Goal: Task Accomplishment & Management: Manage account settings

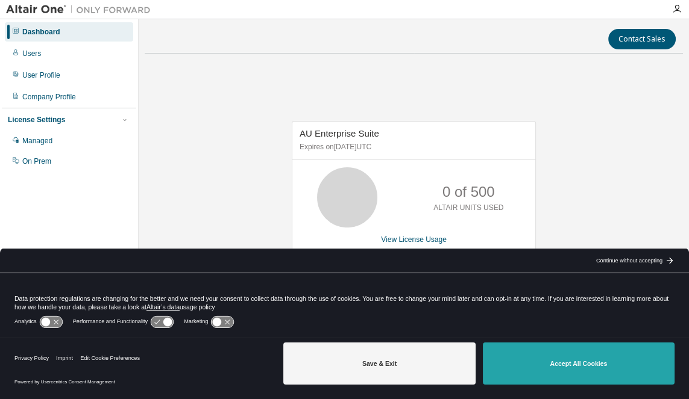
click at [609, 358] on button "Accept All Cookies" at bounding box center [578, 364] width 192 height 42
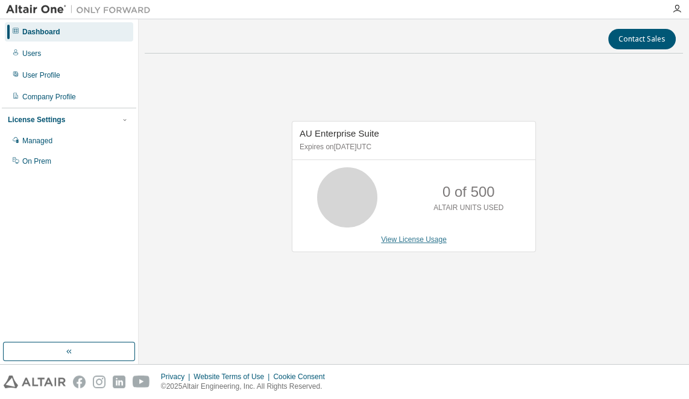
click at [413, 244] on link "View License Usage" at bounding box center [414, 240] width 66 height 8
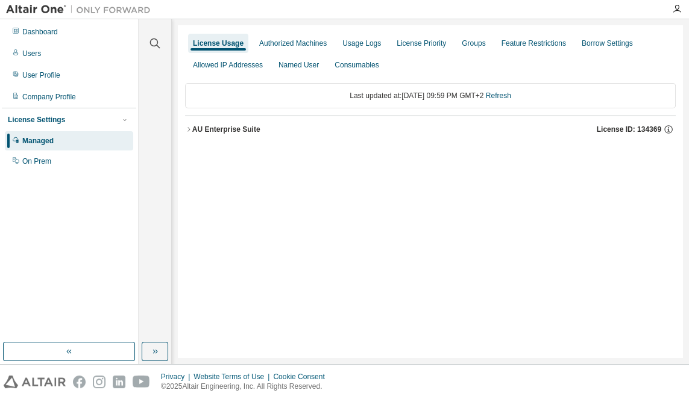
click at [191, 130] on icon "button" at bounding box center [188, 129] width 7 height 7
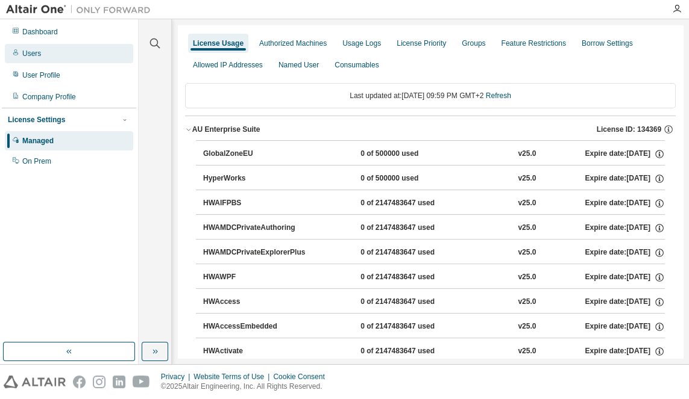
click at [36, 54] on div "Users" at bounding box center [31, 54] width 19 height 10
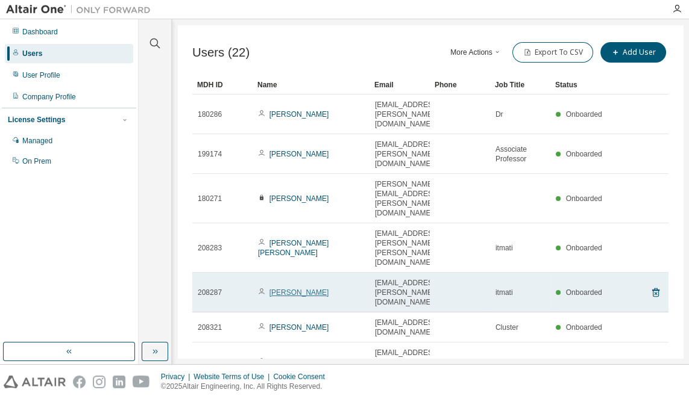
click at [323, 289] on link "Ivan Martínez Suárez" at bounding box center [299, 293] width 60 height 8
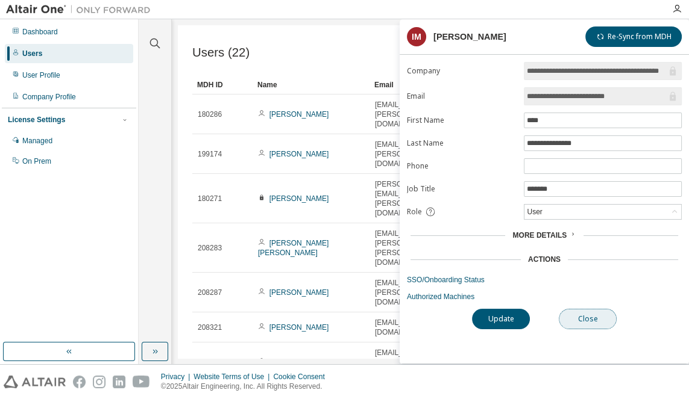
click at [595, 319] on button "Close" at bounding box center [587, 319] width 58 height 20
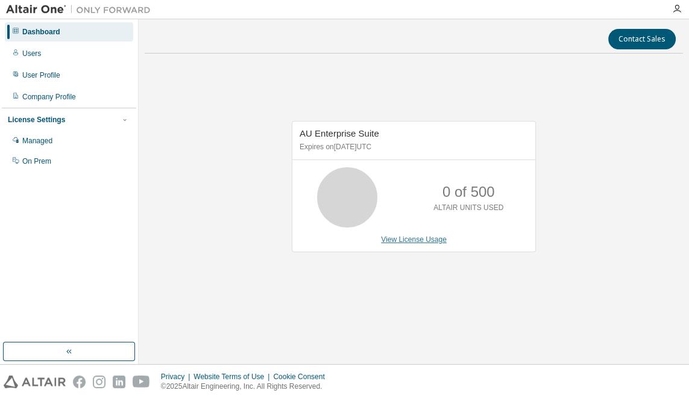
click at [413, 244] on link "View License Usage" at bounding box center [414, 240] width 66 height 8
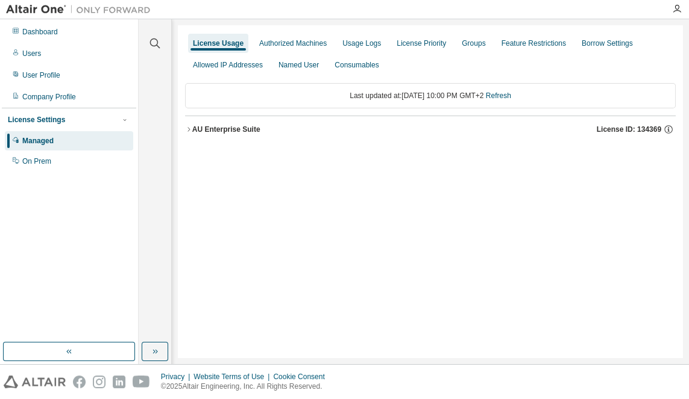
click at [193, 131] on div "AU Enterprise Suite" at bounding box center [226, 130] width 68 height 10
